Goal: Task Accomplishment & Management: Complete application form

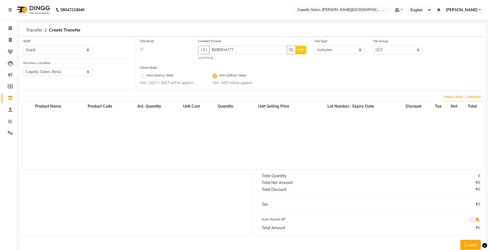
select select "13583"
select select "1281"
select select "true"
select select "997"
click at [482, 97] on button "Add Item" at bounding box center [474, 97] width 17 height 8
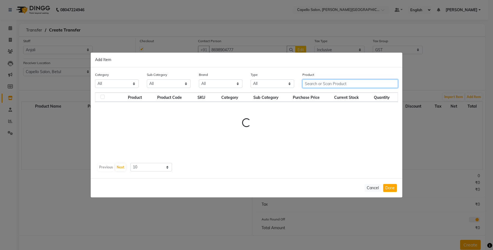
click at [336, 83] on input "text" at bounding box center [351, 83] width 96 height 8
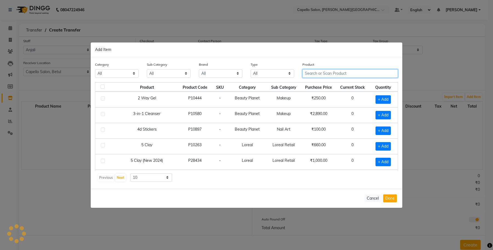
click at [325, 76] on input "text" at bounding box center [351, 73] width 96 height 8
click at [309, 73] on input "text" at bounding box center [351, 73] width 96 height 8
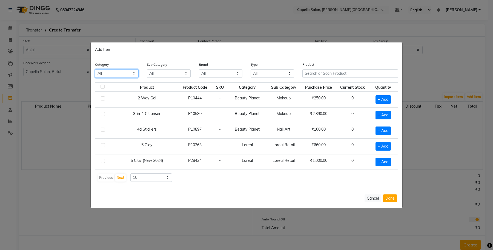
click at [123, 75] on select "All Keramelon Skin Makeup Personal Care Appliances [PERSON_NAME] Beauty Planet …" at bounding box center [117, 73] width 44 height 8
select select "332902450"
click at [95, 69] on select "All Keramelon Skin Makeup Personal Care Appliances [PERSON_NAME] Beauty Planet …" at bounding box center [117, 73] width 44 height 8
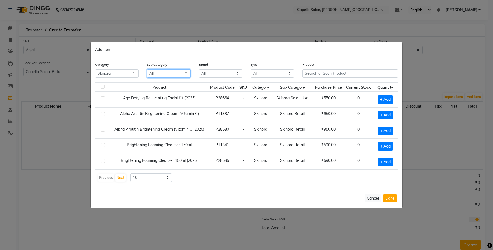
click at [172, 72] on select "All Skinora Retail Skinora Salon Use" at bounding box center [169, 73] width 44 height 8
select select "3329024502"
click at [147, 69] on select "All Skinora Retail Skinora Salon Use" at bounding box center [169, 73] width 44 height 8
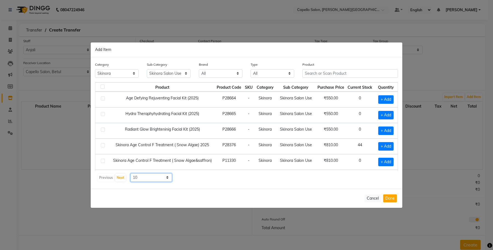
drag, startPoint x: 150, startPoint y: 178, endPoint x: 151, endPoint y: 181, distance: 3.4
click at [150, 180] on select "10 50 100" at bounding box center [151, 177] width 42 height 8
select select "100"
click at [130, 173] on select "10 50 100" at bounding box center [151, 177] width 42 height 8
click at [379, 147] on span "+ Add" at bounding box center [385, 146] width 15 height 8
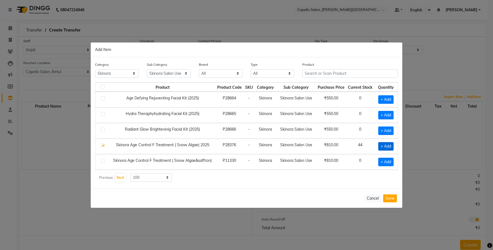
checkbox input "true"
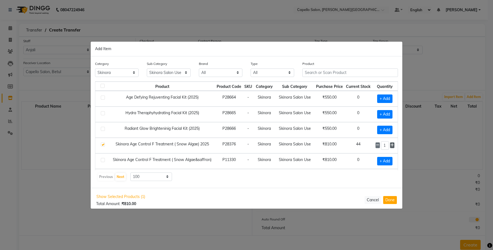
click at [391, 146] on icon at bounding box center [393, 145] width 4 height 4
type input "4"
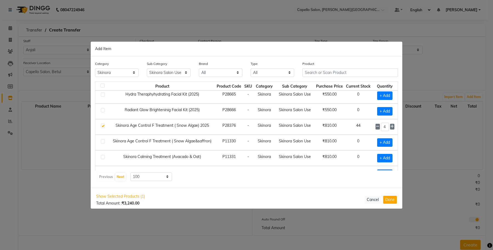
scroll to position [34, 0]
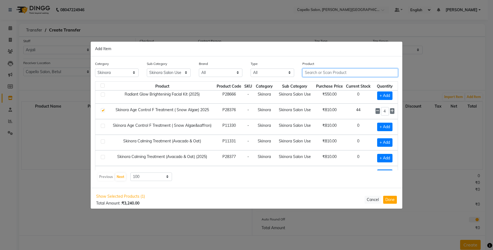
click at [327, 73] on input "text" at bounding box center [351, 73] width 96 height 8
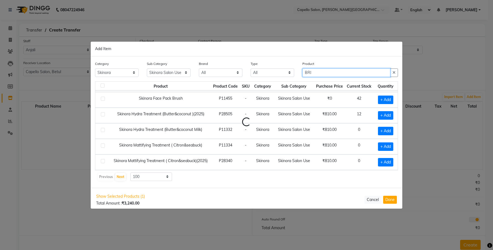
scroll to position [0, 0]
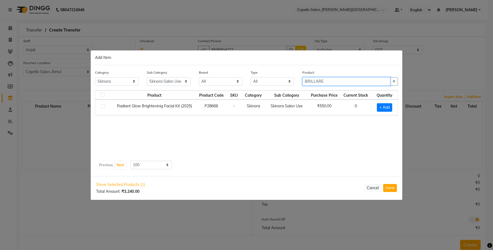
type input "BRILLARE"
drag, startPoint x: 112, startPoint y: 81, endPoint x: 113, endPoint y: 85, distance: 4.1
click at [112, 81] on select "All Keramelon Skin Makeup Personal Care Appliances [PERSON_NAME] Beauty Planet …" at bounding box center [117, 81] width 44 height 8
select select
click at [95, 77] on select "All Keramelon Skin Makeup Personal Care Appliances [PERSON_NAME] Beauty Planet …" at bounding box center [117, 81] width 44 height 8
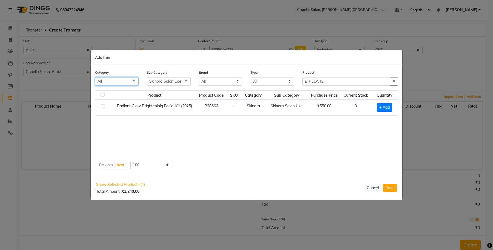
select select
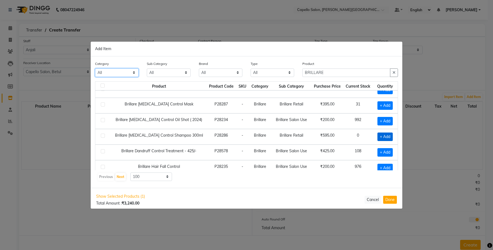
scroll to position [16, 0]
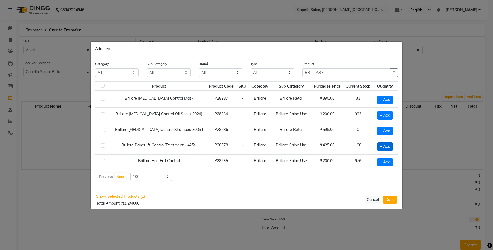
click at [378, 143] on span "+ Add" at bounding box center [385, 147] width 15 height 8
checkbox input "true"
click at [380, 146] on input "1" at bounding box center [384, 147] width 8 height 8
type input "10"
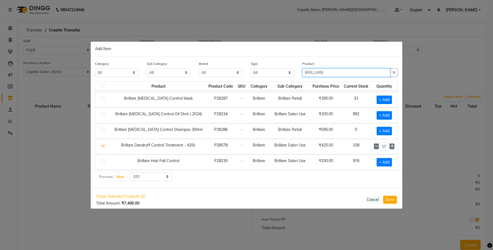
scroll to position [0, 0]
drag, startPoint x: 332, startPoint y: 70, endPoint x: 284, endPoint y: 79, distance: 48.8
click at [284, 78] on div "Category All Keramelon Skin Makeup Personal Care Appliances [PERSON_NAME] Beaut…" at bounding box center [246, 71] width 311 height 21
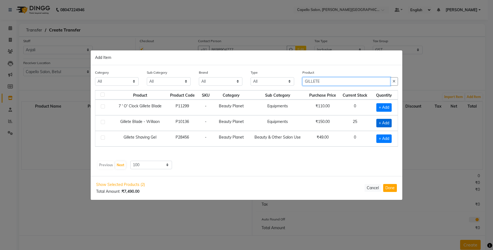
type input "GILLETE"
click at [383, 125] on span "+ Add" at bounding box center [384, 123] width 15 height 8
checkbox input "true"
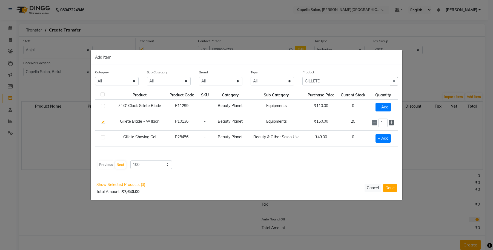
click at [391, 124] on icon at bounding box center [392, 123] width 4 height 4
type input "5"
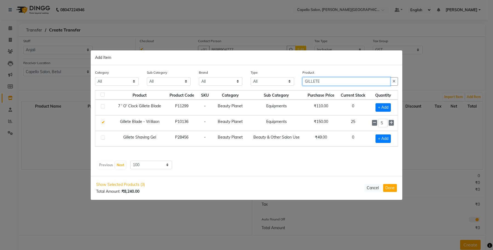
drag, startPoint x: 332, startPoint y: 82, endPoint x: 295, endPoint y: 81, distance: 36.7
click at [295, 81] on div "Category All Keramelon Skin Makeup Personal Care Appliances [PERSON_NAME] Beaut…" at bounding box center [246, 80] width 311 height 21
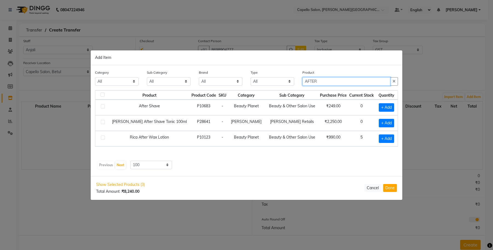
drag, startPoint x: 319, startPoint y: 81, endPoint x: 277, endPoint y: 87, distance: 42.8
click at [280, 87] on div "Category All Keramelon Skin Makeup Personal Care Appliances [PERSON_NAME] Beaut…" at bounding box center [246, 80] width 311 height 21
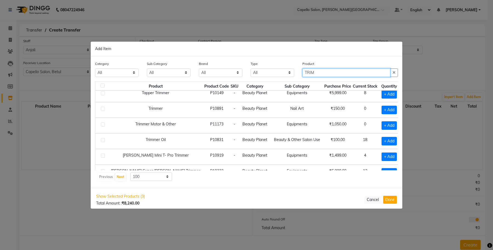
scroll to position [69, 0]
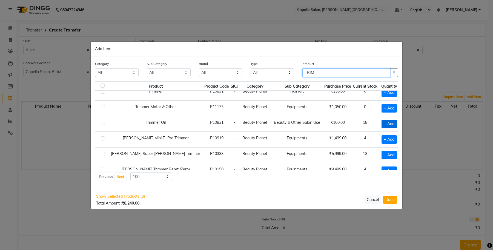
type input "TRIM"
click at [382, 124] on span "+ Add" at bounding box center [389, 124] width 15 height 8
checkbox input "true"
drag, startPoint x: 321, startPoint y: 70, endPoint x: 287, endPoint y: 70, distance: 34.8
click at [287, 70] on div "Category All Keramelon Skin Makeup Personal Care Appliances [PERSON_NAME] Beaut…" at bounding box center [246, 71] width 311 height 21
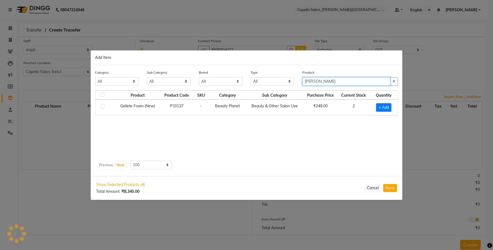
scroll to position [0, 0]
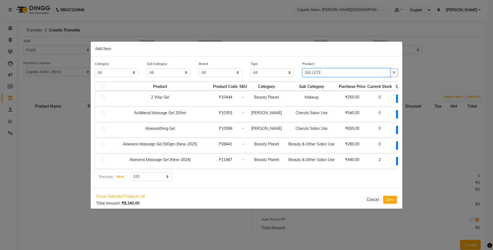
click at [329, 70] on input "GELLETE" at bounding box center [347, 73] width 88 height 8
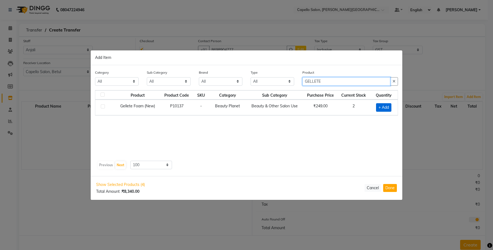
type input "GELLETE"
click at [381, 112] on span "+ Add" at bounding box center [383, 107] width 15 height 8
checkbox input "true"
drag, startPoint x: 332, startPoint y: 81, endPoint x: 273, endPoint y: 82, distance: 58.9
click at [273, 82] on div "Category All Keramelon Skin Makeup Personal Care Appliances [PERSON_NAME] Beaut…" at bounding box center [246, 79] width 311 height 21
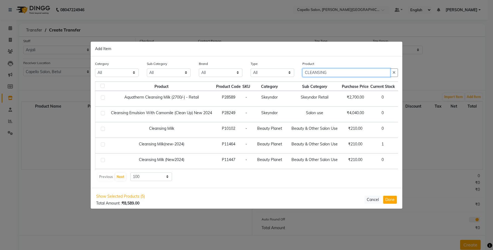
type input "CLEANSING"
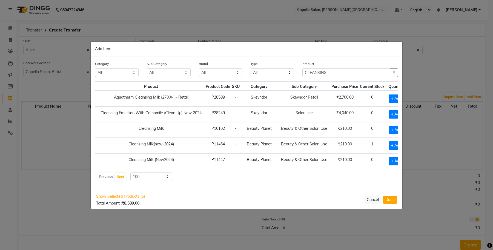
scroll to position [0, 21]
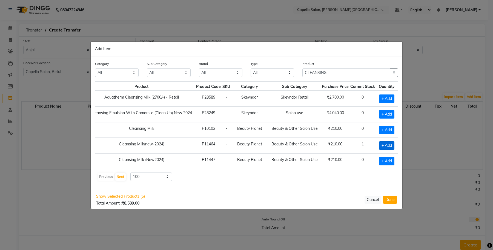
click at [379, 147] on span "+ Add" at bounding box center [386, 145] width 15 height 8
checkbox input "true"
drag, startPoint x: 332, startPoint y: 71, endPoint x: 286, endPoint y: 71, distance: 45.2
click at [286, 71] on div "Category All Keramelon Skin Makeup Personal Care Appliances [PERSON_NAME] Beaut…" at bounding box center [246, 71] width 311 height 21
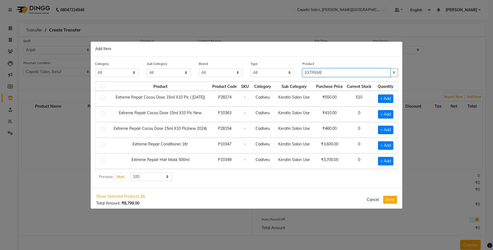
scroll to position [0, 0]
type input "EXTREME"
click at [289, 101] on td "Keratin Salon Use" at bounding box center [294, 99] width 40 height 16
click at [378, 96] on span "+ Add" at bounding box center [385, 99] width 15 height 8
checkbox input "true"
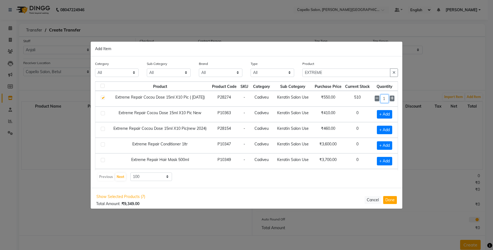
drag, startPoint x: 382, startPoint y: 96, endPoint x: 376, endPoint y: 97, distance: 6.1
click at [381, 97] on input "1" at bounding box center [385, 99] width 8 height 8
type input "20"
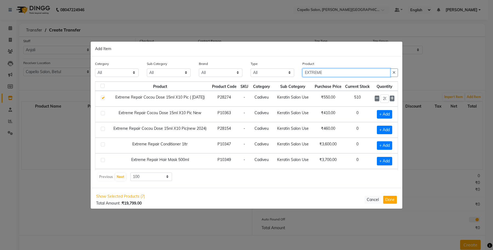
drag, startPoint x: 332, startPoint y: 72, endPoint x: 233, endPoint y: 82, distance: 98.9
click at [258, 80] on div "Category All Keramelon Skin Makeup Personal Care Appliances [PERSON_NAME] Beaut…" at bounding box center [246, 71] width 311 height 21
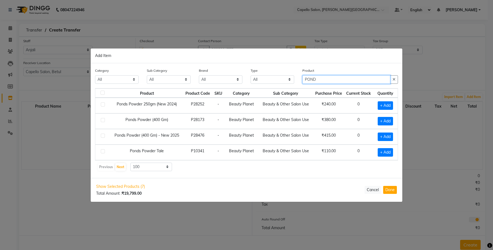
type input "POND"
click at [237, 121] on td "Beauty Planet" at bounding box center [242, 121] width 34 height 16
drag, startPoint x: 321, startPoint y: 75, endPoint x: 274, endPoint y: 83, distance: 48.5
click at [274, 83] on div "Category All Keramelon Skin Makeup Personal Care Appliances [PERSON_NAME] Beaut…" at bounding box center [246, 78] width 311 height 21
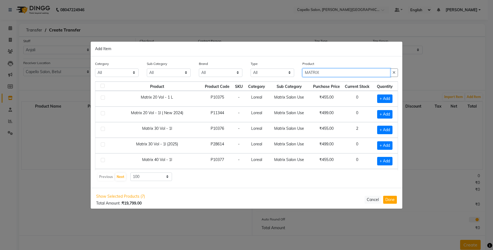
type input "MATRIX"
click at [283, 134] on td "Matrix Salon Use" at bounding box center [289, 130] width 43 height 16
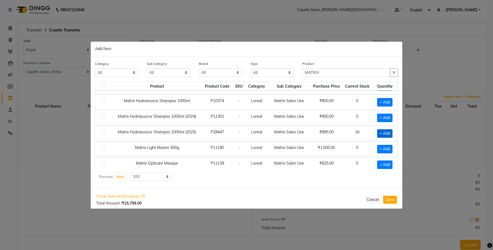
scroll to position [171, 0]
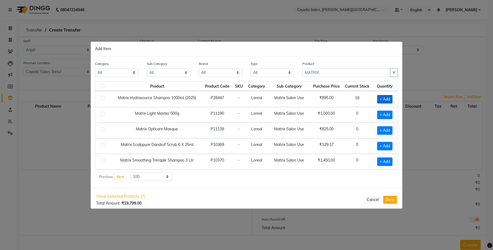
click at [381, 103] on span "+ Add" at bounding box center [384, 99] width 15 height 8
checkbox input "true"
click at [390, 101] on icon at bounding box center [392, 99] width 4 height 4
type input "3"
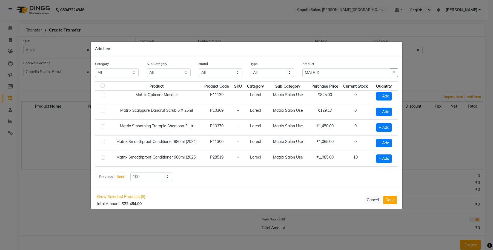
scroll to position [240, 0]
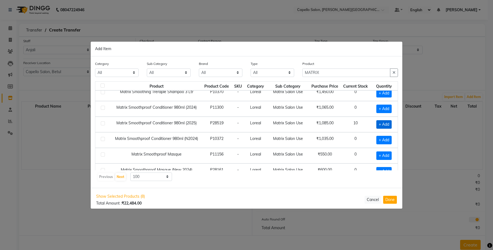
click at [379, 129] on span "+ Add" at bounding box center [384, 124] width 15 height 8
checkbox input "true"
click at [390, 126] on icon at bounding box center [392, 124] width 4 height 4
type input "3"
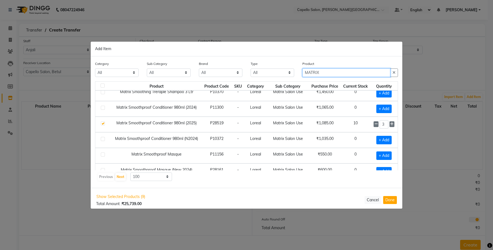
drag, startPoint x: 327, startPoint y: 72, endPoint x: 275, endPoint y: 76, distance: 52.7
click at [275, 76] on div "Category All Keramelon Skin Makeup Personal Care Appliances [PERSON_NAME] Beaut…" at bounding box center [246, 71] width 311 height 21
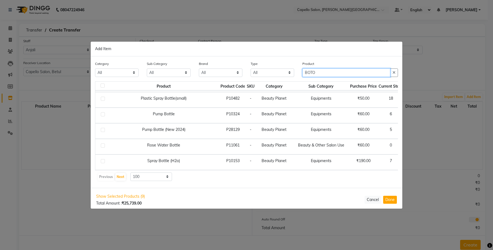
scroll to position [48, 0]
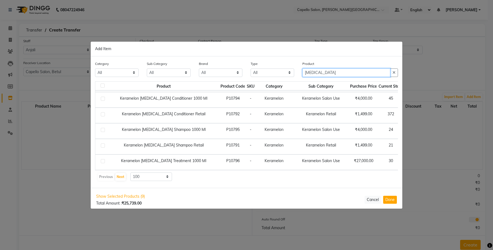
type input "[MEDICAL_DATA]"
click at [293, 104] on td "Keramelon Salon Use" at bounding box center [321, 100] width 56 height 16
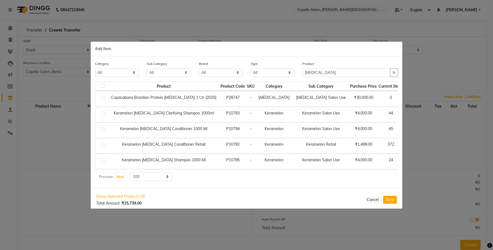
scroll to position [0, 0]
click at [408, 130] on span "+ Add" at bounding box center [415, 130] width 15 height 8
checkbox input "true"
click at [409, 147] on span "+ Add" at bounding box center [416, 145] width 15 height 8
checkbox input "true"
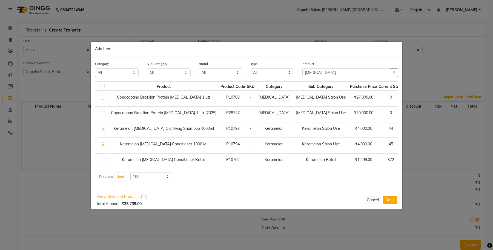
click at [409, 163] on span "+ Add" at bounding box center [416, 161] width 15 height 8
click at [404, 162] on td "1" at bounding box center [416, 161] width 24 height 16
click at [408, 163] on icon at bounding box center [410, 161] width 4 height 4
checkbox input "false"
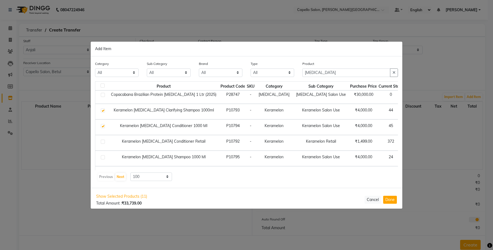
scroll to position [34, 0]
click at [409, 143] on span "+ Add" at bounding box center [416, 142] width 15 height 8
checkbox input "true"
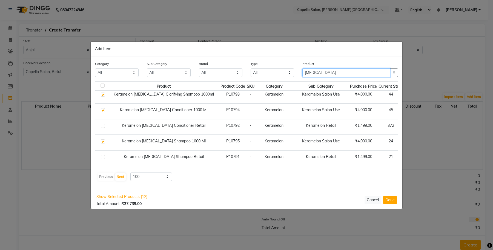
drag, startPoint x: 325, startPoint y: 72, endPoint x: 282, endPoint y: 72, distance: 42.8
click at [282, 72] on div "Category All Keramelon Skin Makeup Personal Care Appliances [PERSON_NAME] Beaut…" at bounding box center [246, 71] width 311 height 21
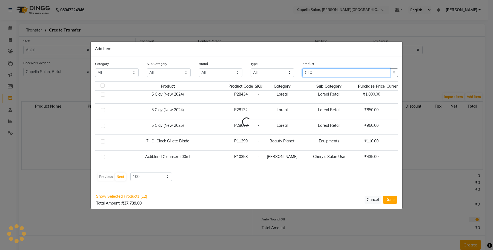
scroll to position [0, 0]
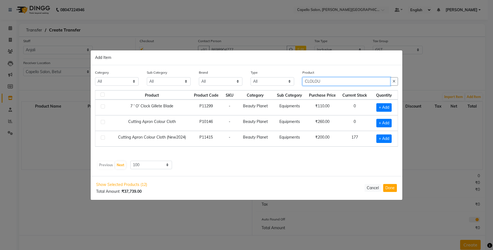
drag, startPoint x: 276, startPoint y: 84, endPoint x: 272, endPoint y: 85, distance: 3.9
click at [272, 85] on div "Category All Keramelon Skin Makeup Personal Care Appliances [PERSON_NAME] Beaut…" at bounding box center [246, 80] width 311 height 21
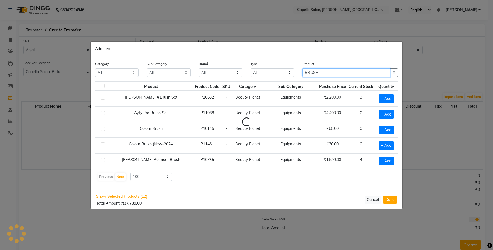
type input "BRUSH"
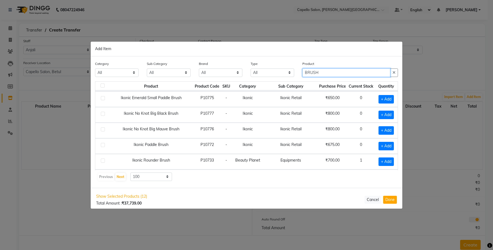
scroll to position [206, 0]
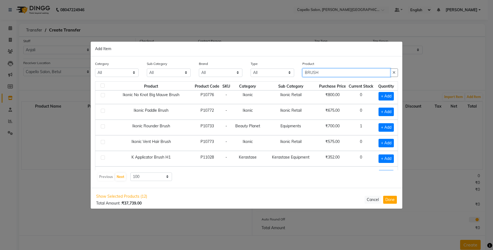
drag, startPoint x: 325, startPoint y: 72, endPoint x: 289, endPoint y: 76, distance: 36.4
click at [291, 76] on div "Category All Keramelon Skin Makeup Personal Care Appliances [PERSON_NAME] Beaut…" at bounding box center [246, 71] width 311 height 21
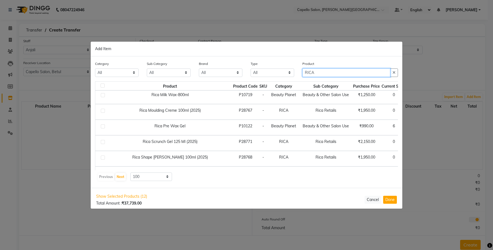
type input "RICA"
click at [275, 104] on td "Beauty Planet" at bounding box center [284, 97] width 32 height 16
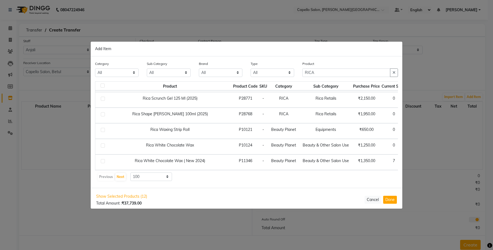
scroll to position [259, 19]
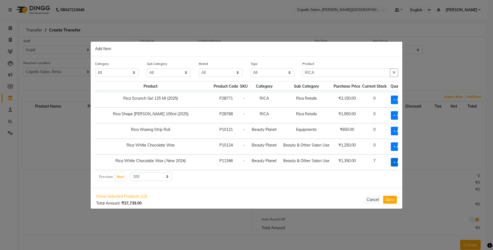
click at [391, 158] on span "+ Add" at bounding box center [398, 162] width 15 height 8
checkbox input "true"
drag, startPoint x: 320, startPoint y: 69, endPoint x: 280, endPoint y: 75, distance: 40.1
click at [281, 75] on div "Category All Keramelon Skin Makeup Personal Care Appliances [PERSON_NAME] Beaut…" at bounding box center [246, 71] width 311 height 21
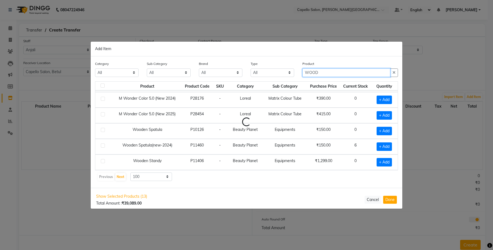
scroll to position [0, 0]
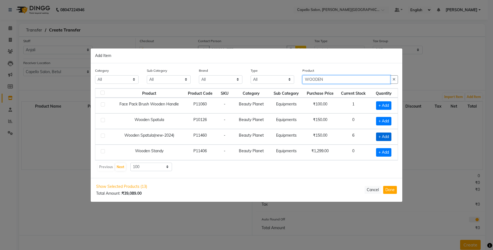
type input "WOODEN"
click at [382, 140] on span "+ Add" at bounding box center [383, 137] width 15 height 8
checkbox input "true"
drag, startPoint x: 330, startPoint y: 77, endPoint x: 274, endPoint y: 81, distance: 56.9
click at [274, 81] on div "Category All Keramelon Skin Makeup Personal Care Appliances [PERSON_NAME] Beaut…" at bounding box center [246, 77] width 311 height 21
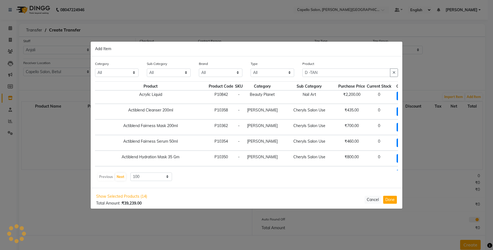
scroll to position [0, 15]
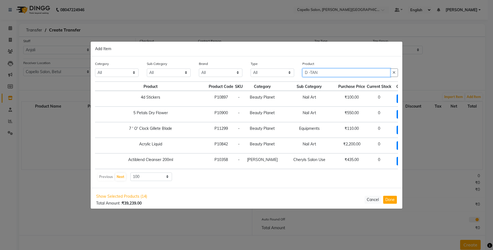
click at [309, 72] on input "D -TAN" at bounding box center [347, 73] width 88 height 8
click at [311, 70] on input "D -TAN" at bounding box center [347, 73] width 88 height 8
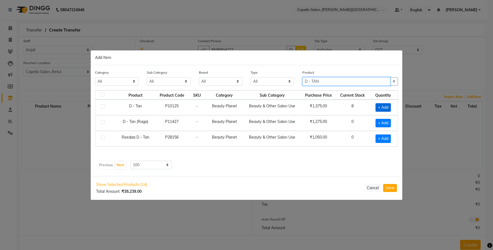
type input "D - TAN"
click at [380, 106] on span "+ Add" at bounding box center [383, 107] width 15 height 8
checkbox input "true"
drag, startPoint x: 325, startPoint y: 81, endPoint x: 295, endPoint y: 86, distance: 30.5
click at [297, 86] on div "Category All Keramelon Skin Makeup Personal Care Appliances [PERSON_NAME] Beaut…" at bounding box center [246, 79] width 311 height 21
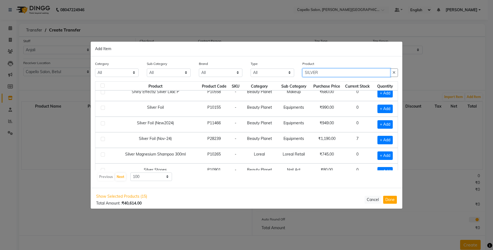
scroll to position [103, 0]
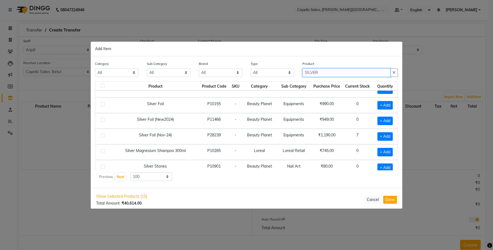
type input "SILVER"
click at [229, 133] on td "-" at bounding box center [235, 137] width 13 height 16
click at [386, 139] on span "+ Add" at bounding box center [385, 136] width 15 height 8
checkbox input "true"
drag, startPoint x: 327, startPoint y: 72, endPoint x: 266, endPoint y: 75, distance: 61.2
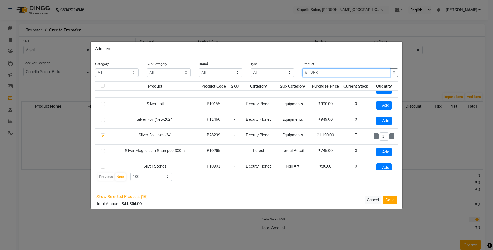
click at [270, 76] on div "Category All Keramelon Skin Makeup Personal Care Appliances [PERSON_NAME] Beaut…" at bounding box center [246, 71] width 311 height 21
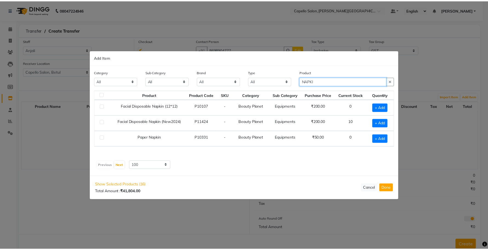
scroll to position [0, 0]
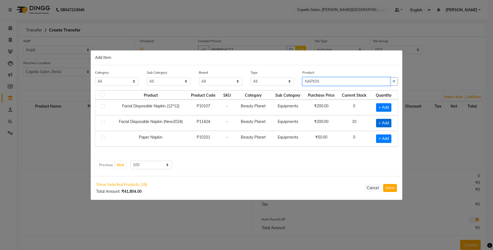
type input "NAPKIN"
click at [383, 122] on span "+ Add" at bounding box center [383, 123] width 15 height 8
checkbox input "true"
drag, startPoint x: 328, startPoint y: 84, endPoint x: 285, endPoint y: 82, distance: 43.1
click at [285, 82] on div "Category All Keramelon Skin Makeup Personal Care Appliances [PERSON_NAME] Beaut…" at bounding box center [246, 80] width 311 height 21
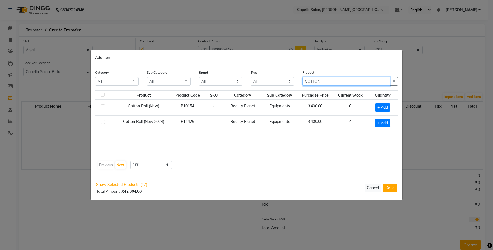
type input "COTTON"
click at [388, 118] on td "+ Add" at bounding box center [383, 123] width 30 height 16
click at [386, 125] on span "+ Add" at bounding box center [382, 123] width 15 height 8
checkbox input "true"
drag, startPoint x: 339, startPoint y: 78, endPoint x: 298, endPoint y: 81, distance: 40.7
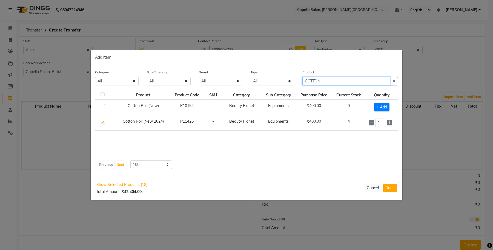
click at [299, 81] on div "Product COTTON" at bounding box center [350, 79] width 104 height 21
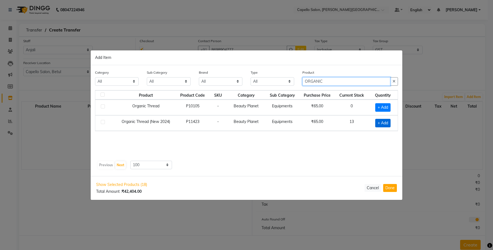
type input "ORGANIC"
click at [381, 122] on span "+ Add" at bounding box center [382, 123] width 15 height 8
checkbox input "true"
click at [390, 121] on icon at bounding box center [391, 123] width 4 height 4
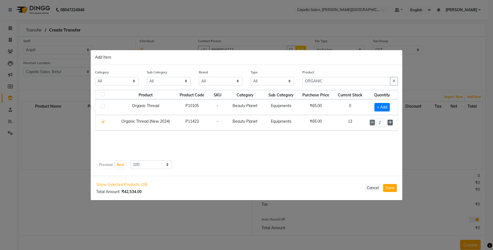
type input "3"
drag, startPoint x: 335, startPoint y: 82, endPoint x: 261, endPoint y: 90, distance: 74.2
click at [265, 90] on div "Category All Keramelon Skin Makeup Personal Care Appliances [PERSON_NAME] Beaut…" at bounding box center [247, 120] width 312 height 111
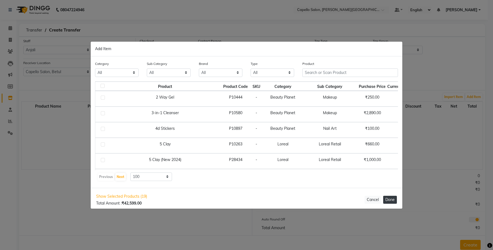
click at [392, 200] on button "Done" at bounding box center [390, 200] width 14 height 8
select select "997"
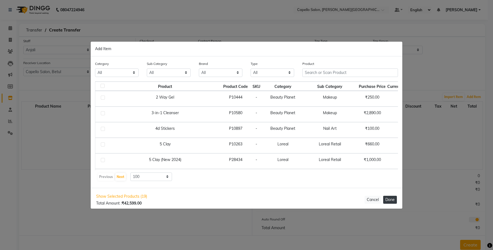
select select "997"
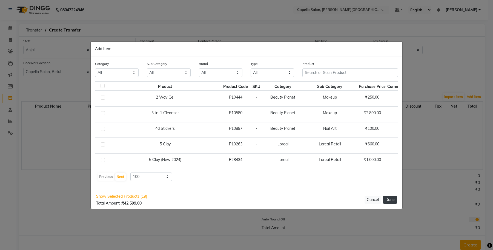
select select "997"
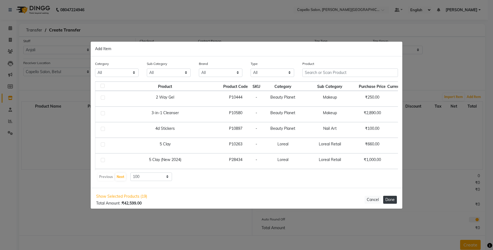
select select "997"
select select "1118"
select select "1119"
select select "1118"
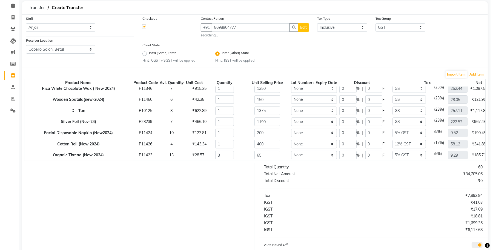
scroll to position [34, 0]
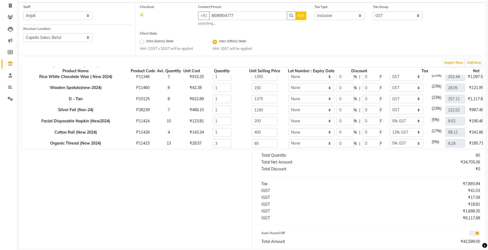
click at [301, 18] on button "Edit" at bounding box center [300, 16] width 11 height 8
select select "21"
select select "[DEMOGRAPHIC_DATA]"
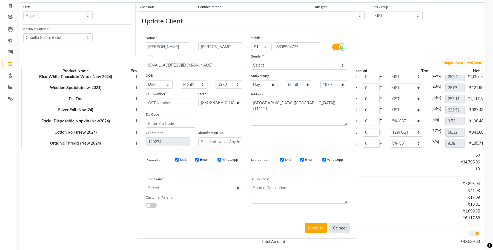
click at [346, 228] on button "Cancel" at bounding box center [339, 228] width 21 height 10
select select
select select "null"
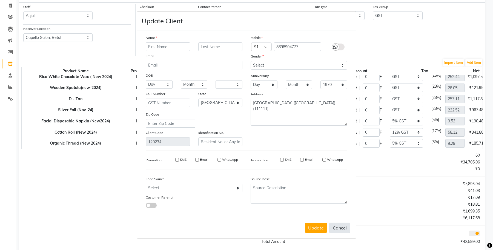
select select
checkbox input "false"
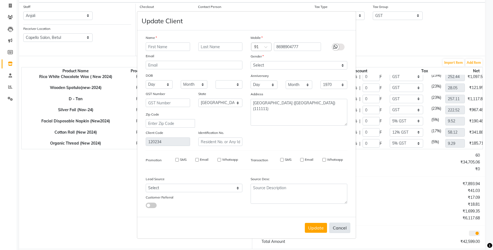
checkbox input "false"
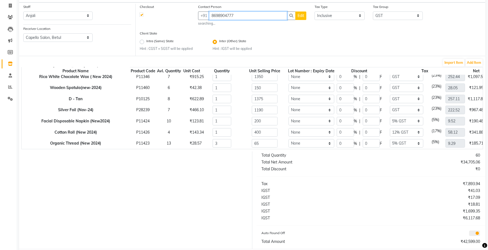
click at [221, 18] on input "8698904777" at bounding box center [248, 16] width 78 height 8
paste input "7263006"
type input "7263006777"
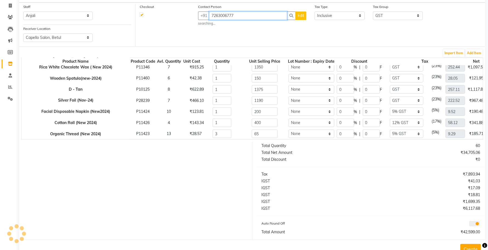
type input "494.24"
type input "648.31"
type input "114.41"
type input "15.25"
type input "37.98"
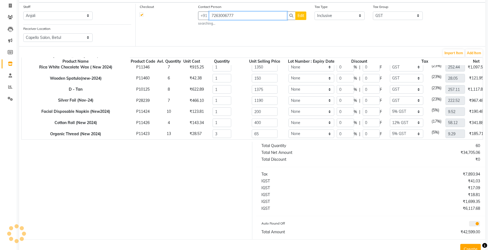
type input "32.03"
type input "1677.97"
type input "409.58"
type input "496.53"
type input "610.17"
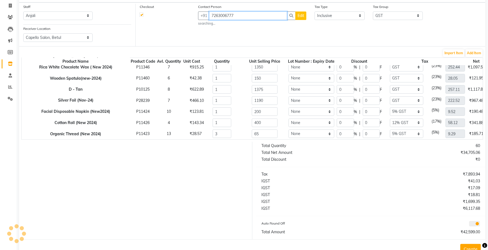
type input "610.17"
type input "205.93"
type input "22.88"
type input "209.75"
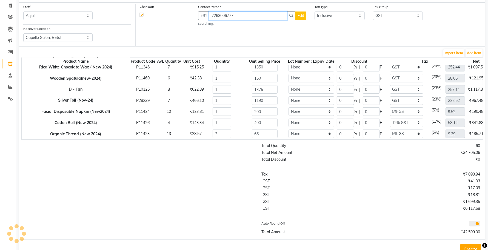
type input "181.53"
type input "42.86"
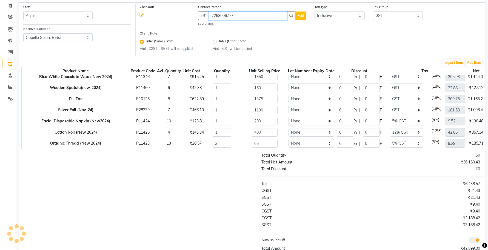
type input "7263006777"
click at [45, 35] on select "Select [GEOGRAPHIC_DATA], [GEOGRAPHIC_DATA][PERSON_NAME] [GEOGRAPHIC_DATA], [GE…" at bounding box center [57, 37] width 69 height 8
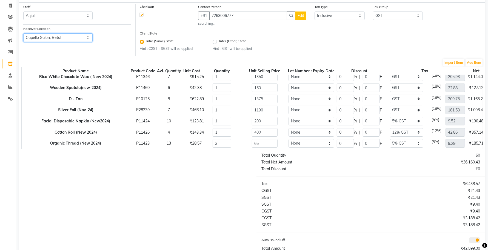
select select "1259"
click at [23, 33] on select "Select [GEOGRAPHIC_DATA], [GEOGRAPHIC_DATA][PERSON_NAME] [GEOGRAPHIC_DATA], [GE…" at bounding box center [57, 37] width 69 height 8
click at [478, 61] on button "Add Item" at bounding box center [474, 63] width 17 height 8
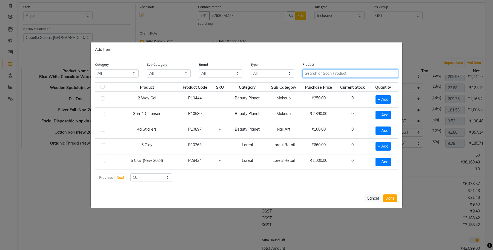
click at [311, 73] on input "text" at bounding box center [351, 73] width 96 height 8
click at [315, 71] on input "text" at bounding box center [351, 73] width 96 height 8
type input "SHIRT"
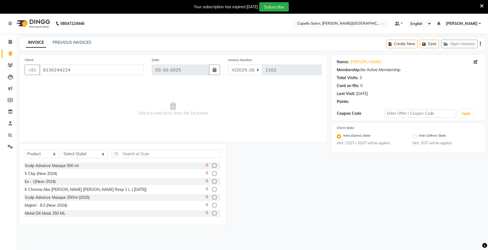
select select "777"
select select "product"
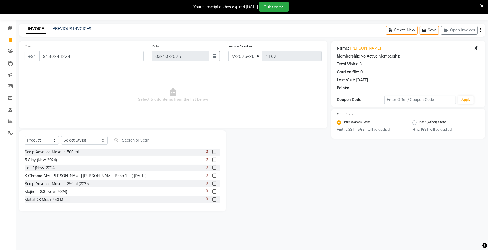
scroll to position [14, 0]
drag, startPoint x: 77, startPoint y: 57, endPoint x: 9, endPoint y: 69, distance: 69.1
click at [10, 70] on app-home "08047224946 Select Location × Capello Salon, Tilak Nagar (Ho) Default Panel My …" at bounding box center [244, 110] width 488 height 220
